Goal: Transaction & Acquisition: Purchase product/service

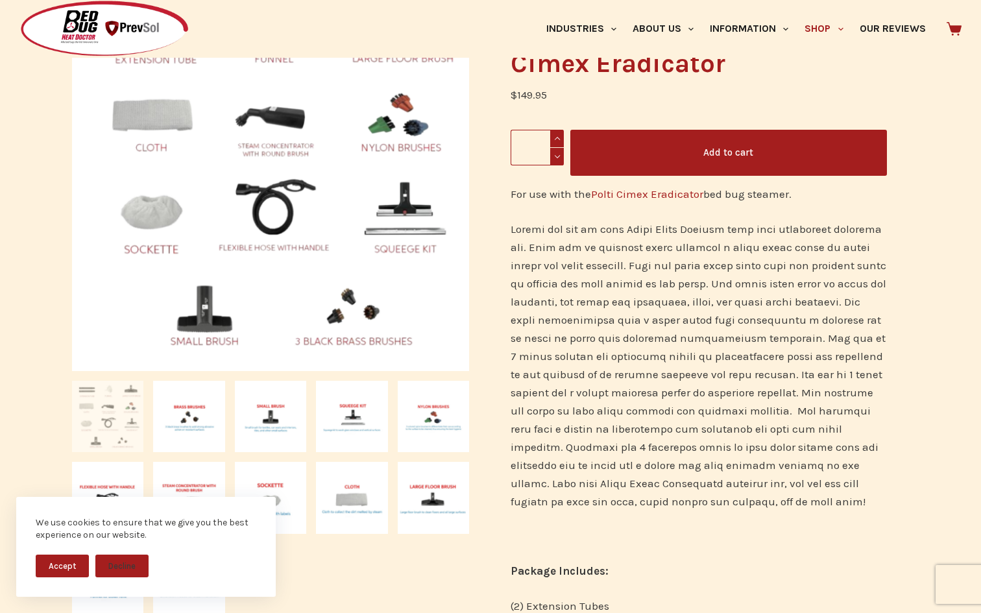
scroll to position [211, 0]
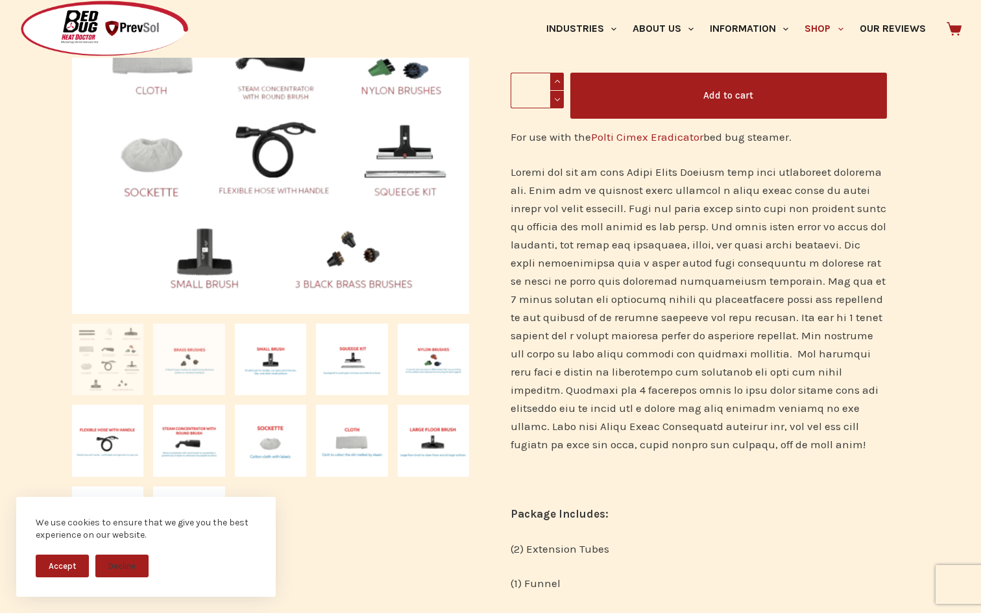
click at [205, 354] on img at bounding box center [188, 359] width 71 height 71
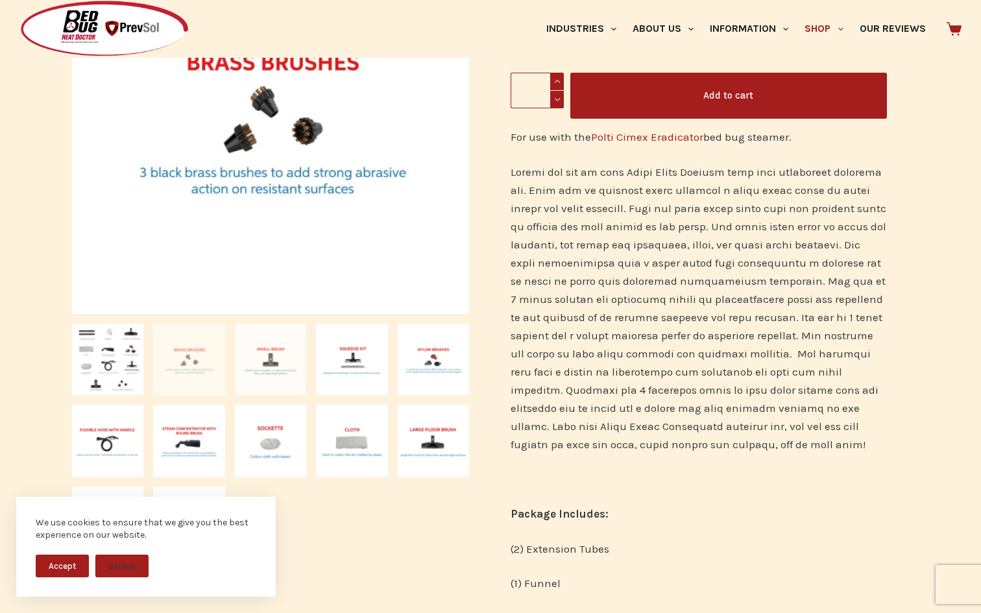
click at [262, 366] on img at bounding box center [270, 359] width 71 height 71
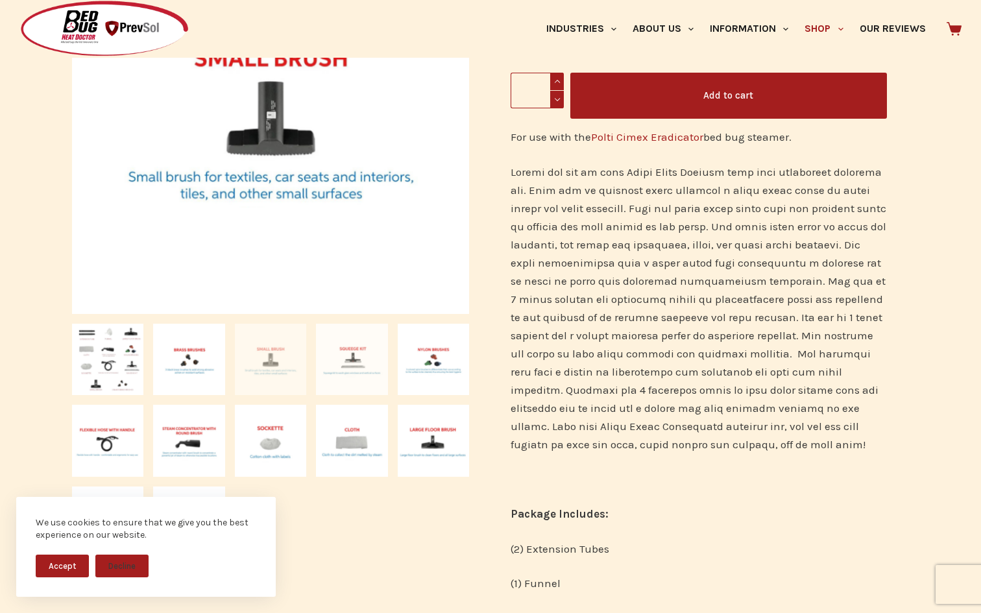
click at [353, 374] on img at bounding box center [351, 359] width 71 height 71
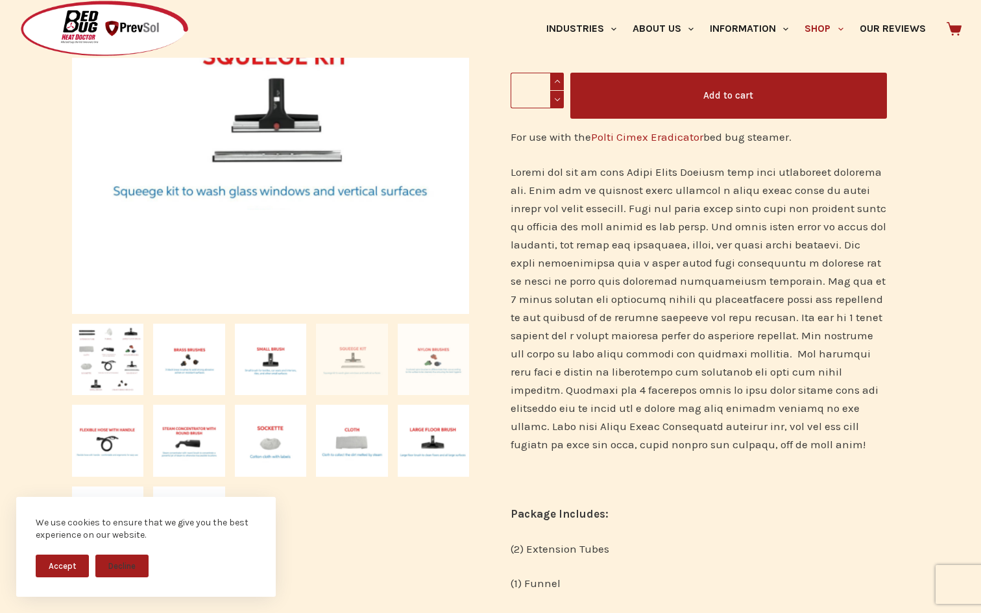
click at [408, 371] on img at bounding box center [433, 359] width 71 height 71
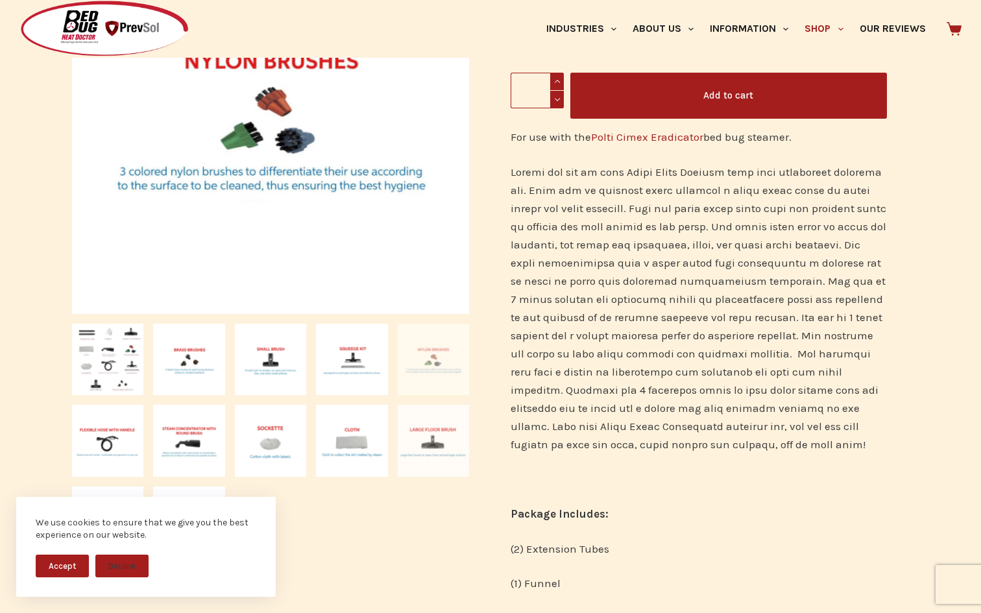
click at [413, 440] on img at bounding box center [433, 440] width 71 height 71
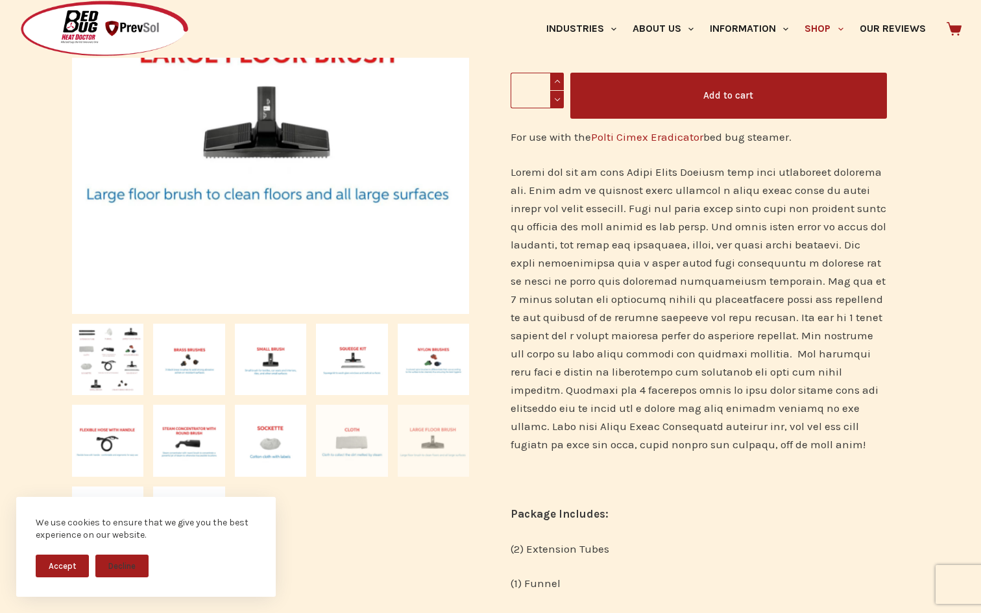
click at [347, 437] on img at bounding box center [351, 440] width 71 height 71
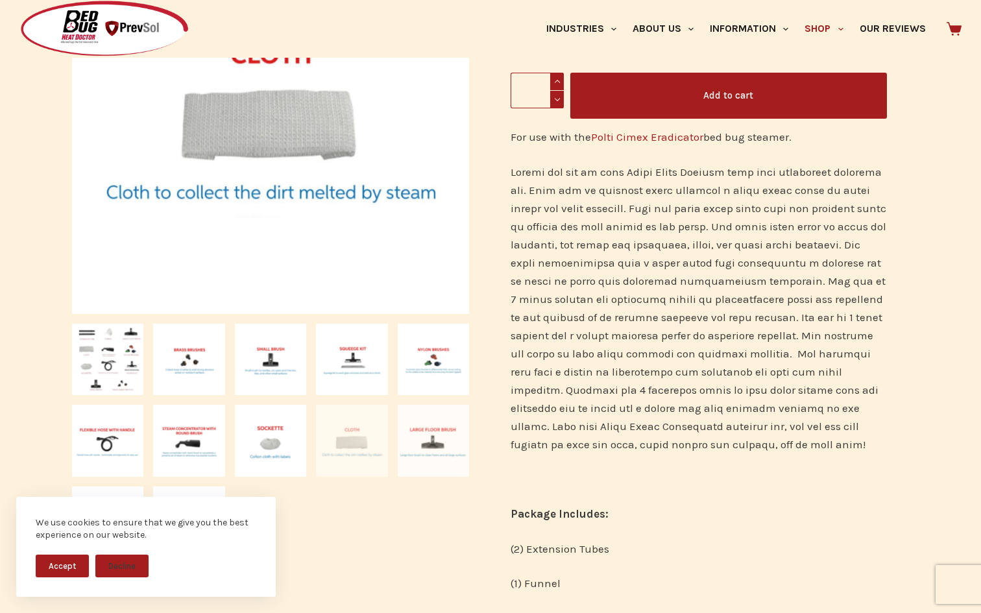
click at [415, 450] on img at bounding box center [433, 440] width 71 height 71
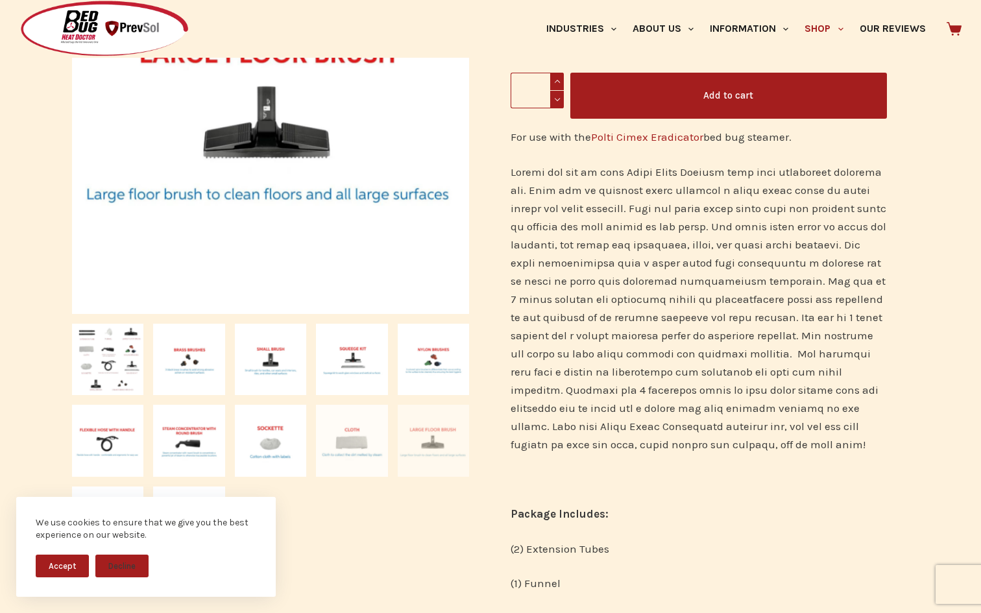
click at [358, 448] on img at bounding box center [351, 440] width 71 height 71
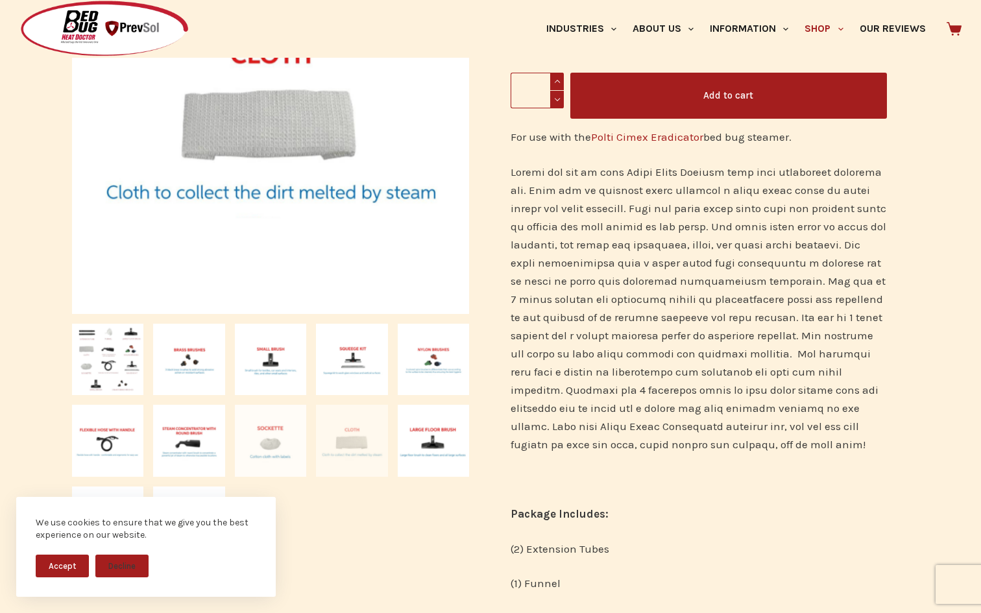
click at [279, 446] on img at bounding box center [270, 440] width 71 height 71
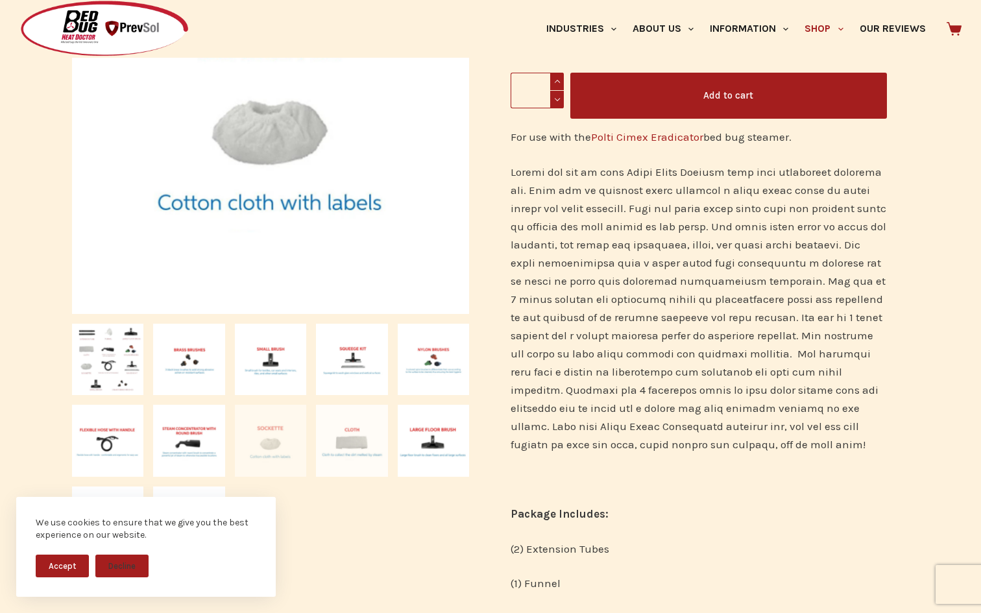
scroll to position [0, 0]
